Goal: Task Accomplishment & Management: Manage account settings

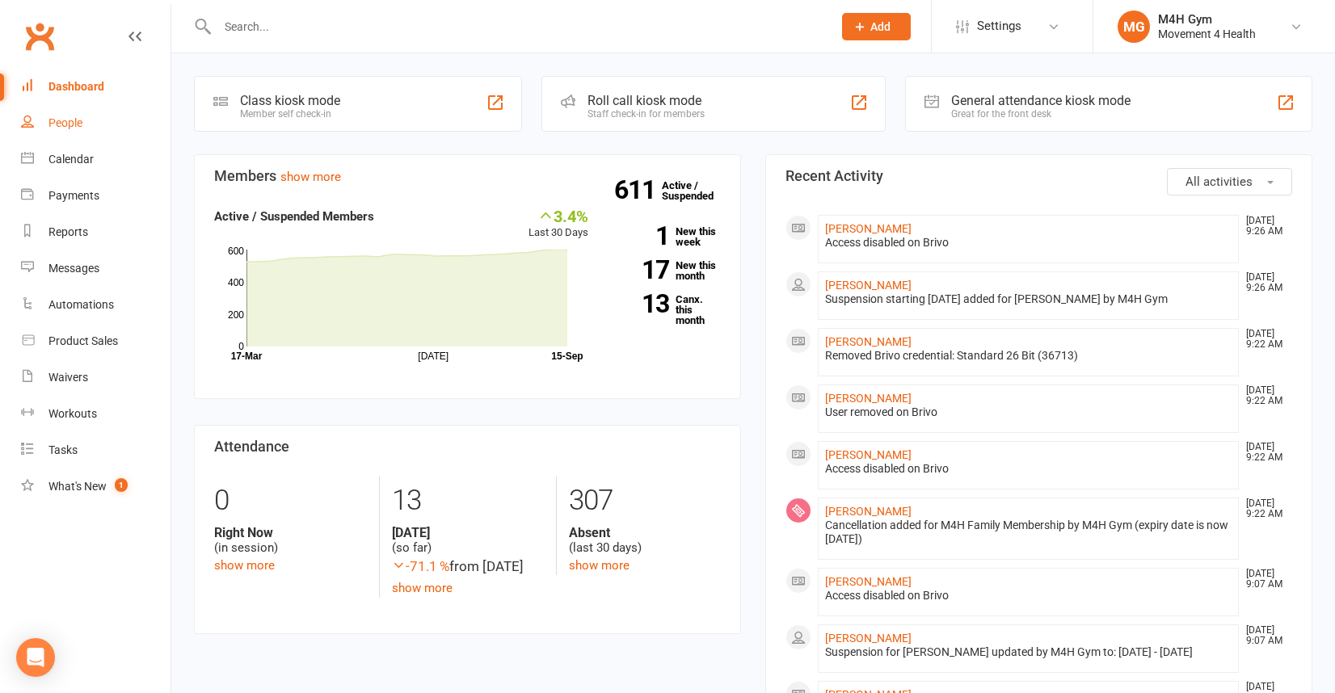
click at [84, 115] on link "People" at bounding box center [95, 123] width 149 height 36
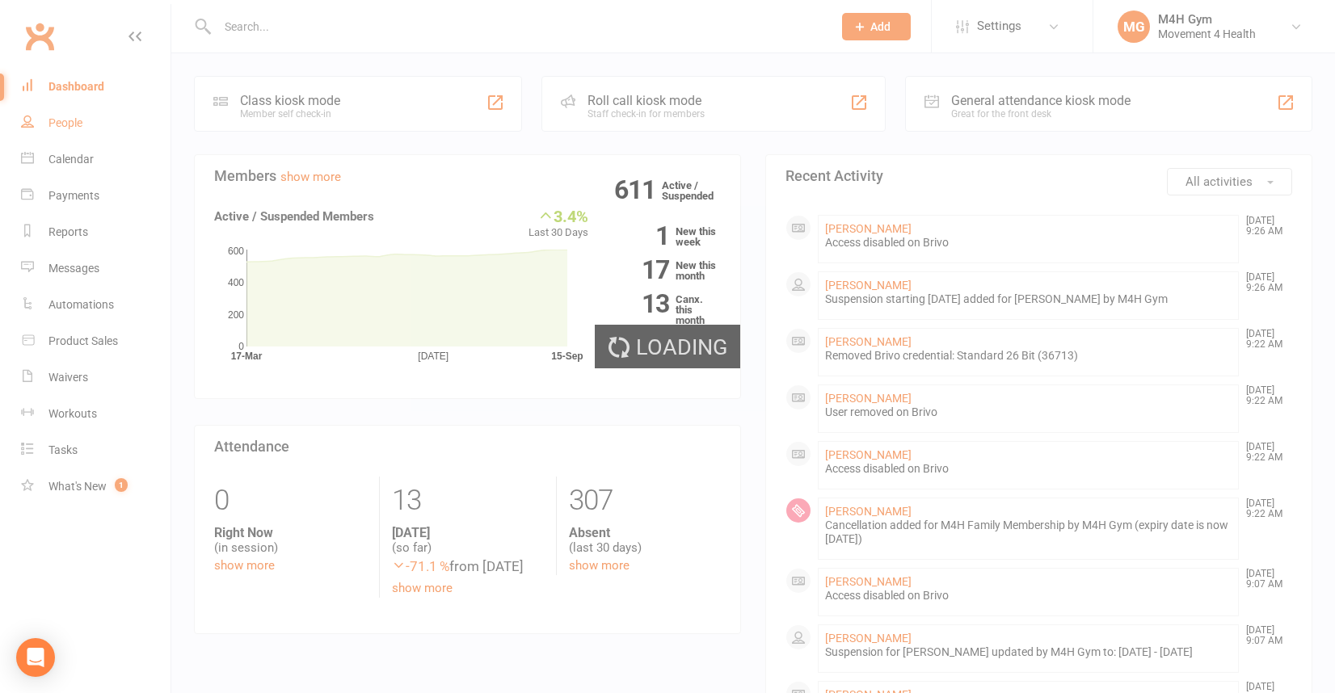
select select "100"
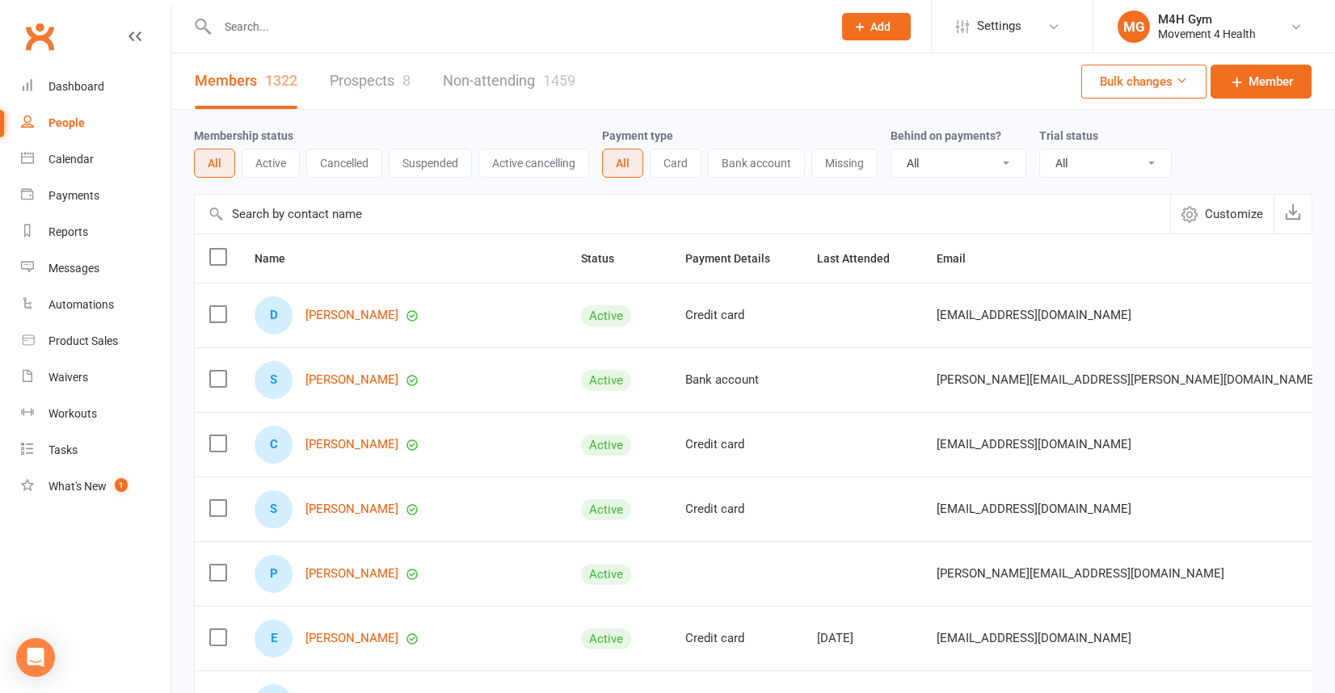
click at [253, 32] on input "text" at bounding box center [517, 26] width 608 height 23
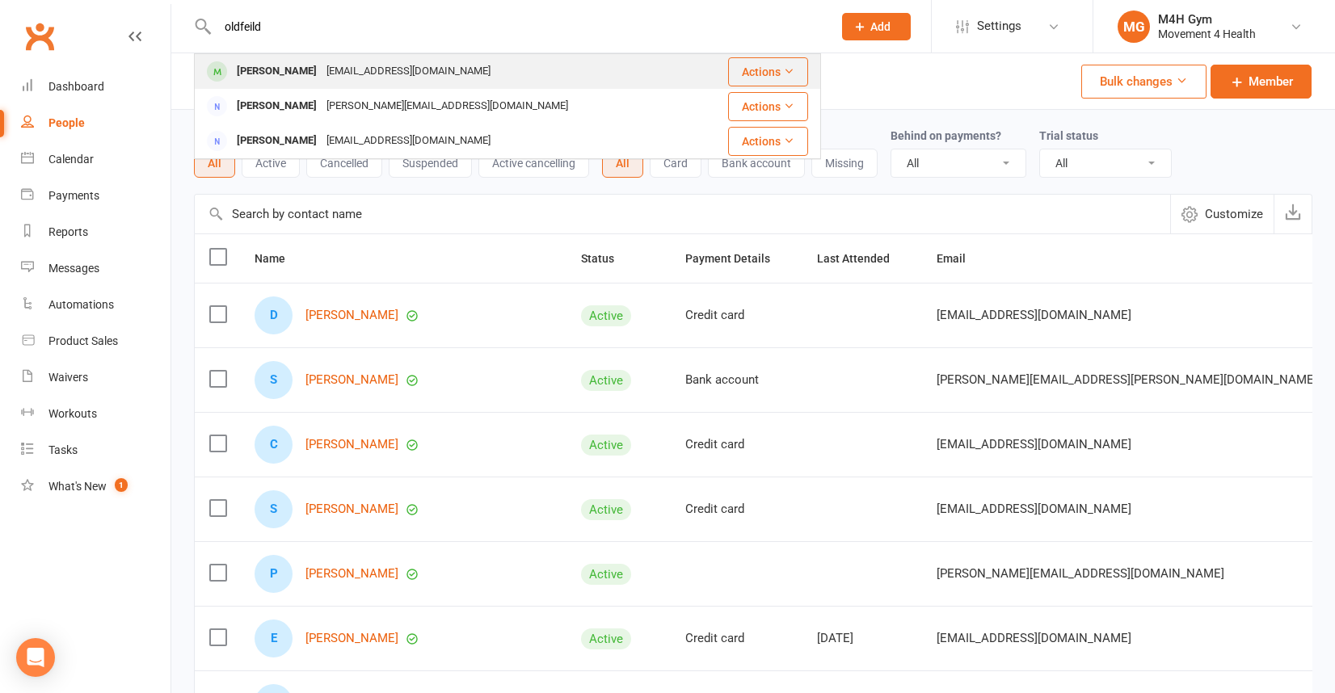
type input "oldfeild"
click at [246, 66] on div "[PERSON_NAME]" at bounding box center [277, 71] width 90 height 23
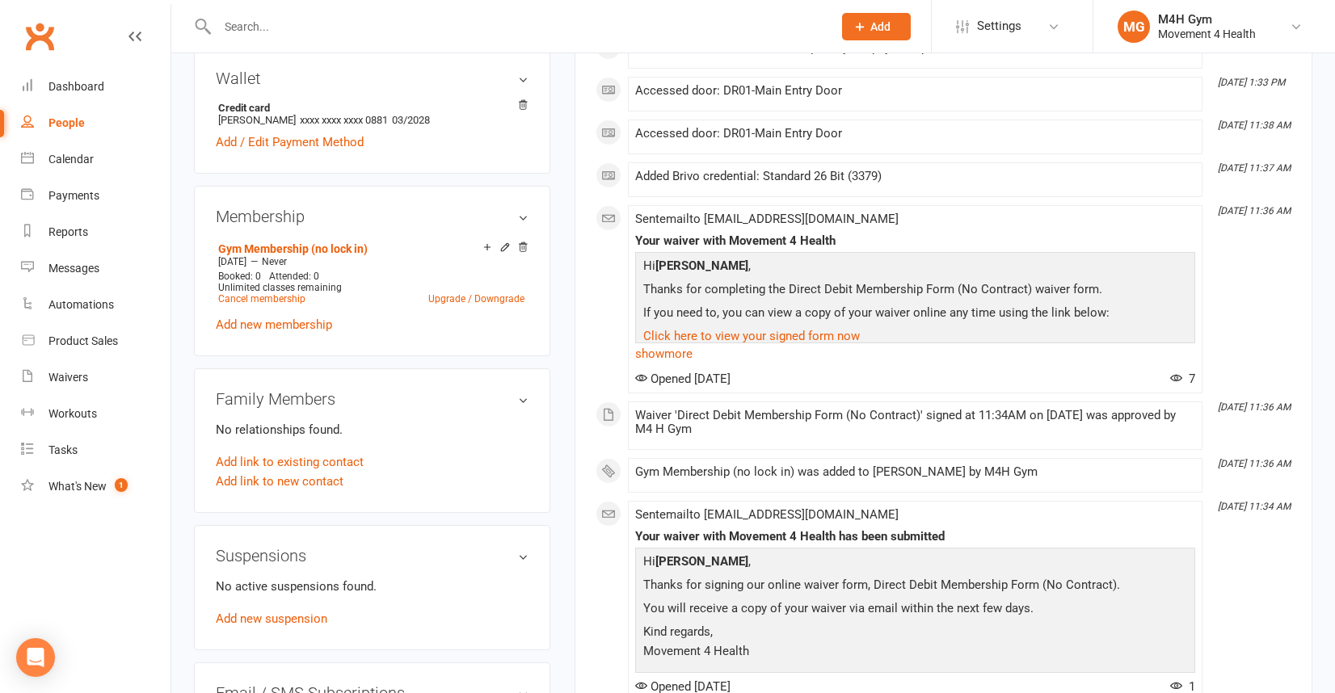
scroll to position [490, 0]
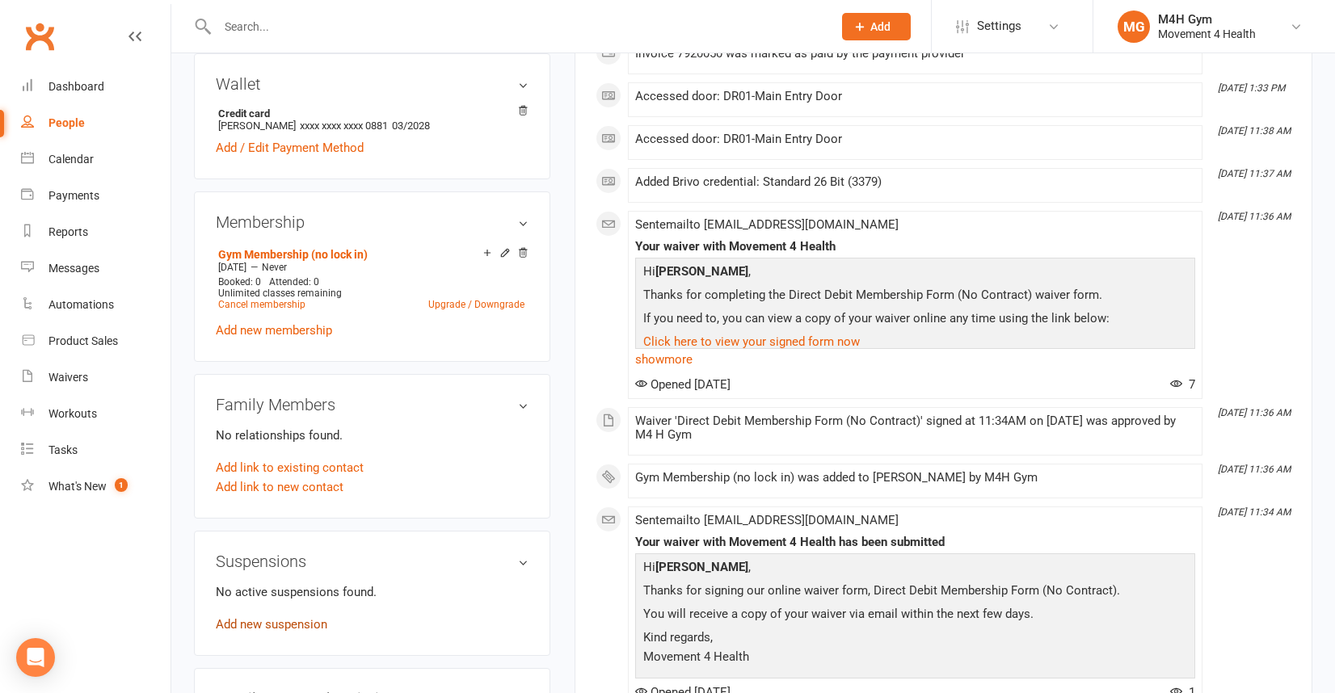
click at [298, 617] on link "Add new suspension" at bounding box center [272, 624] width 112 height 15
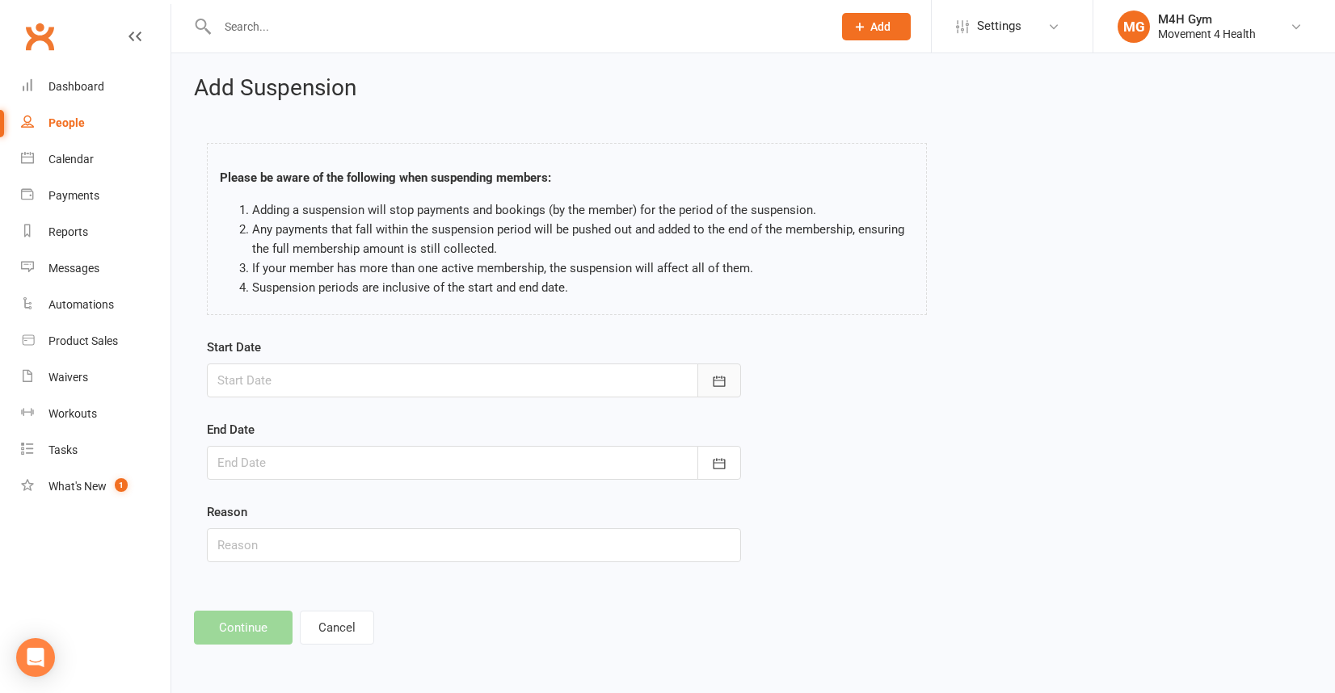
click at [717, 378] on icon "button" at bounding box center [719, 381] width 16 height 16
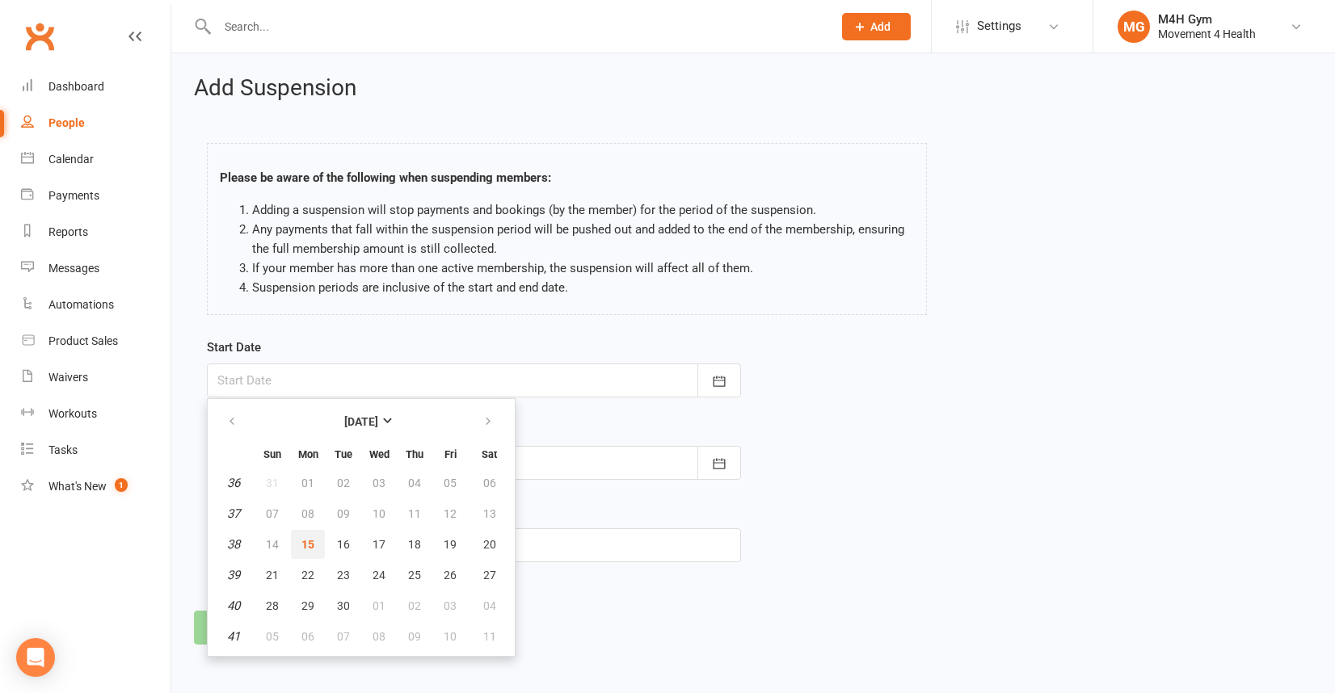
click at [318, 539] on button "15" at bounding box center [308, 544] width 34 height 29
type input "[DATE]"
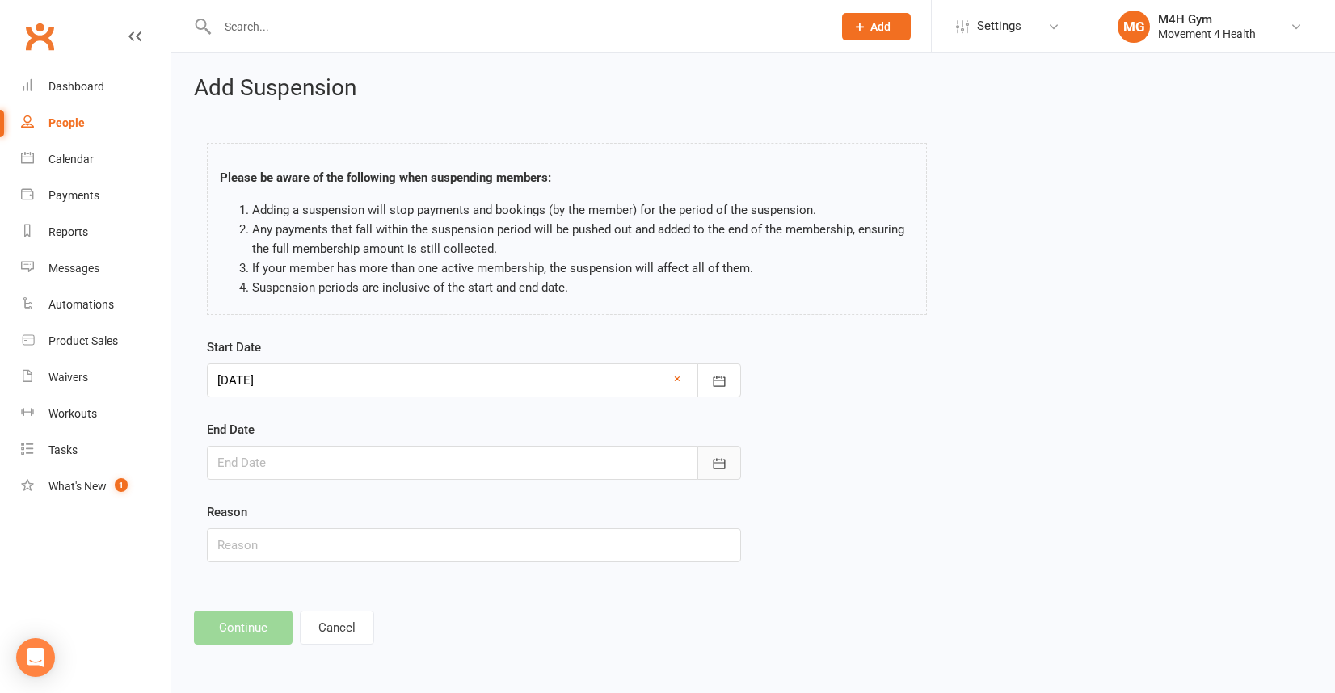
click at [727, 452] on button "button" at bounding box center [719, 463] width 44 height 34
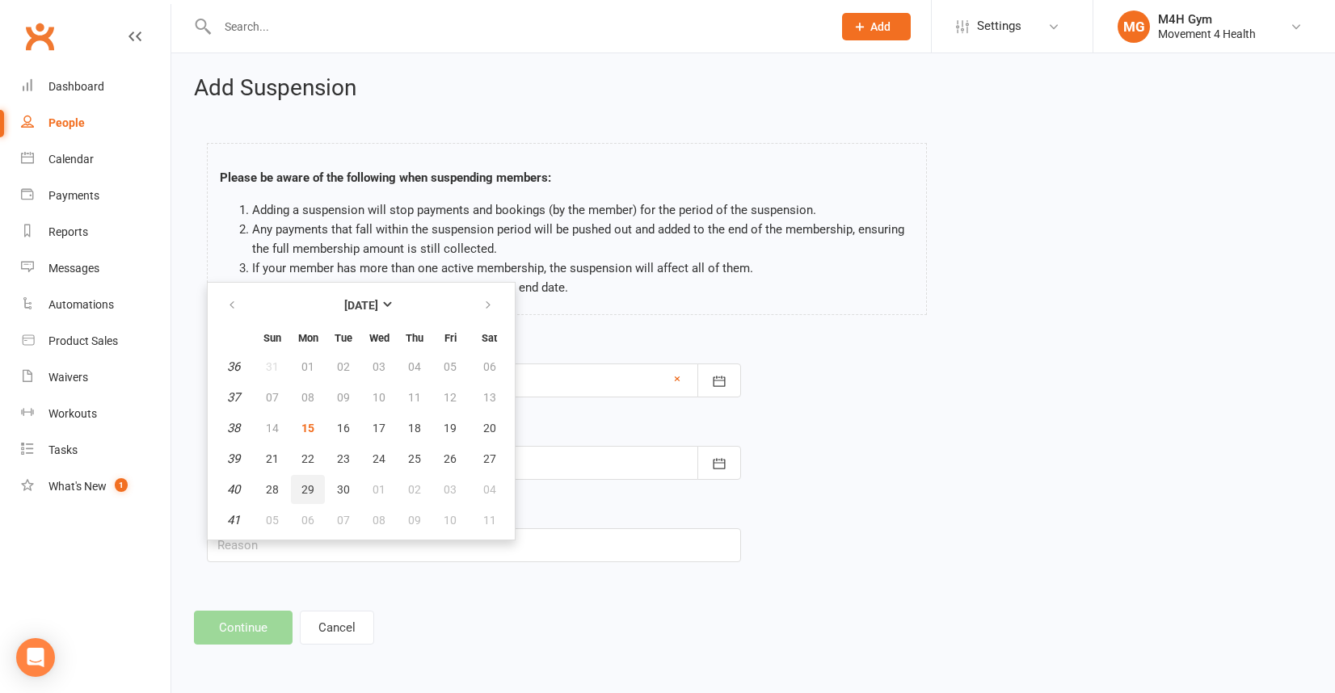
click at [312, 487] on span "29" at bounding box center [307, 489] width 13 height 13
type input "[DATE]"
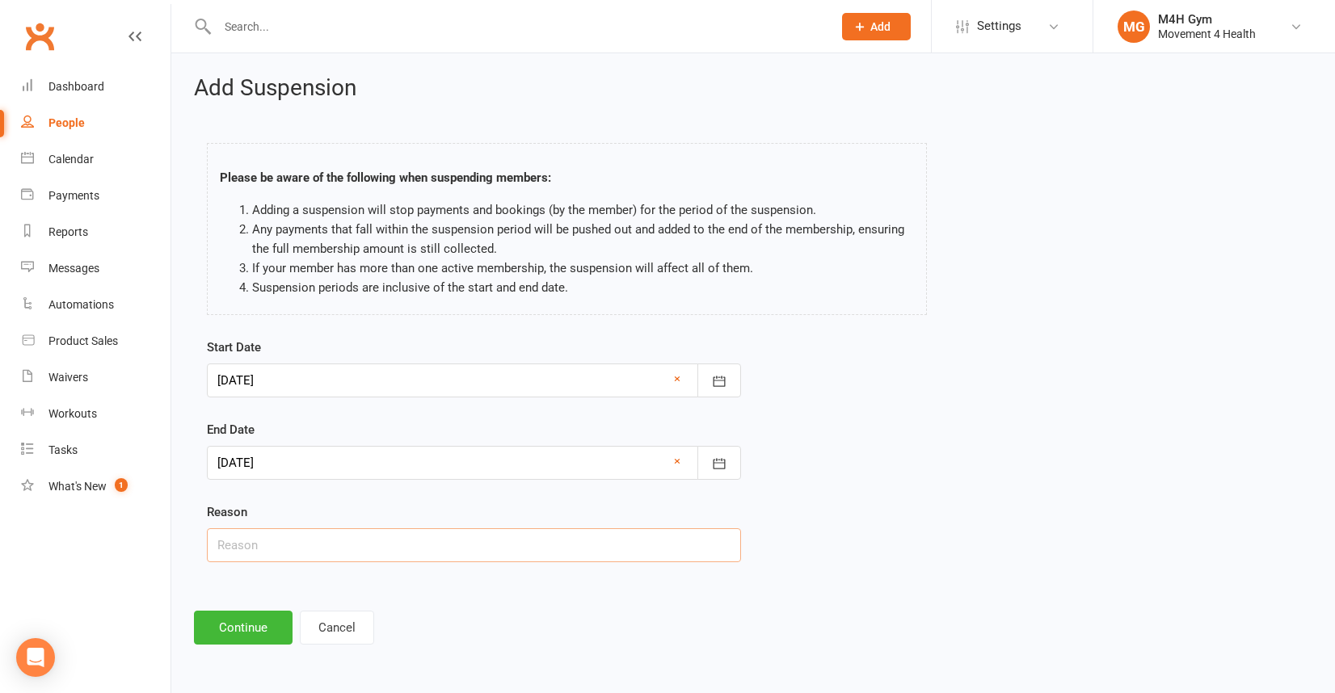
click at [237, 546] on input "text" at bounding box center [474, 545] width 534 height 34
type input "Not stated"
click at [250, 628] on button "Continue" at bounding box center [243, 628] width 99 height 34
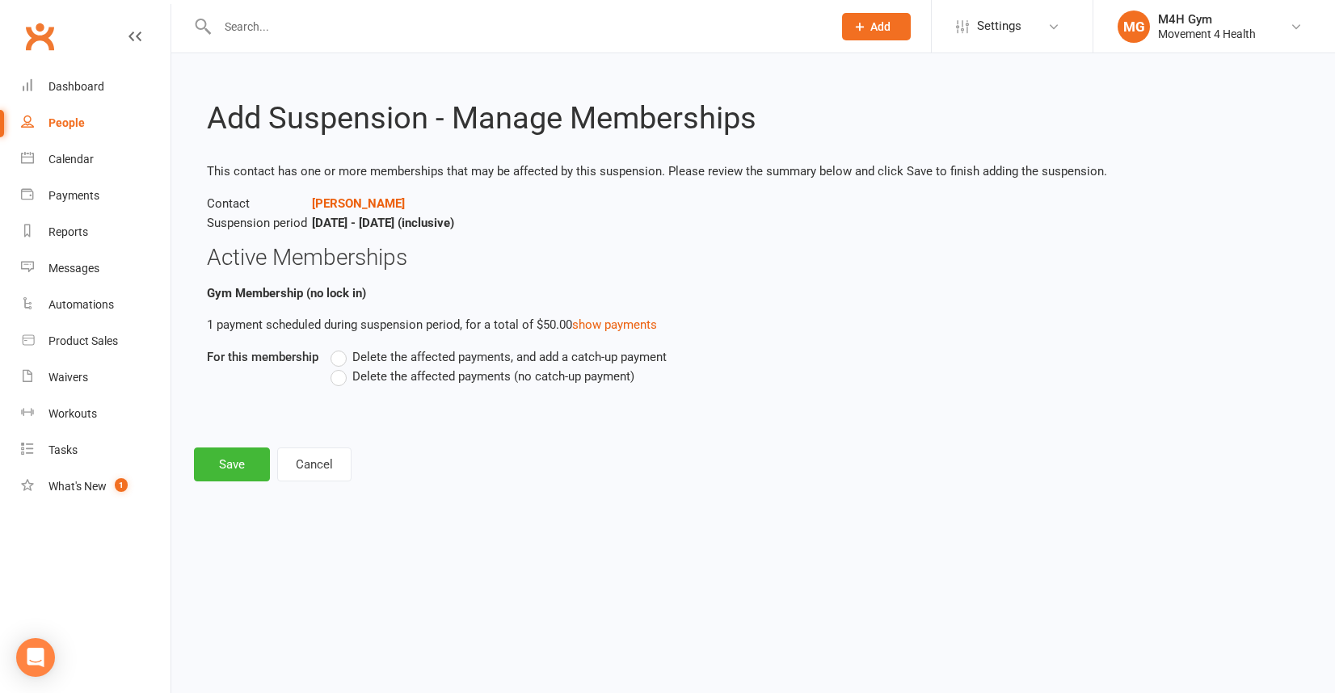
click at [338, 382] on label "Delete the affected payments (no catch-up payment)" at bounding box center [482, 376] width 304 height 19
click at [338, 367] on input "Delete the affected payments (no catch-up payment)" at bounding box center [335, 367] width 11 height 0
click at [245, 461] on button "Save" at bounding box center [232, 465] width 76 height 34
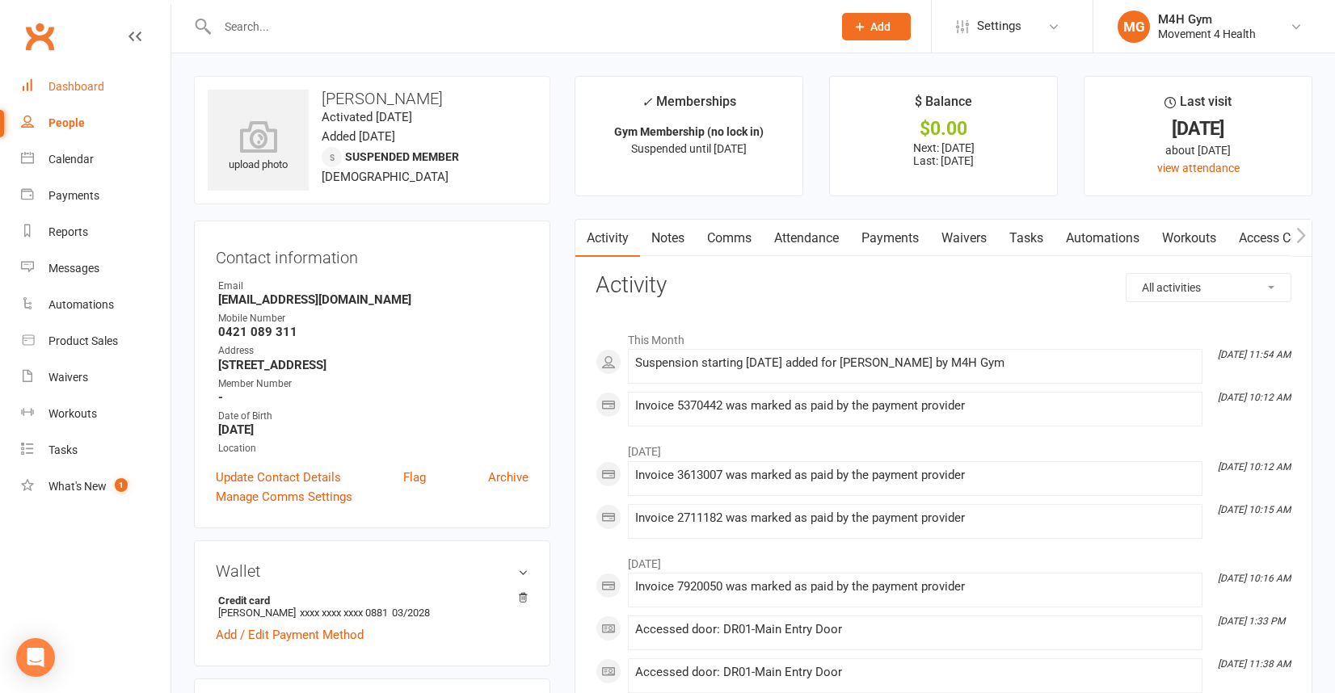
click at [96, 84] on div "Dashboard" at bounding box center [76, 86] width 56 height 13
